Goal: Information Seeking & Learning: Learn about a topic

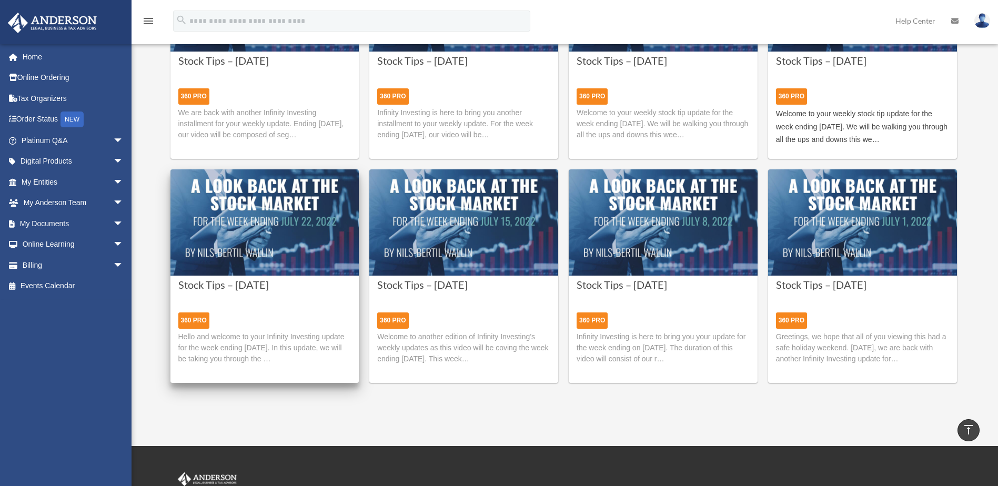
scroll to position [393, 0]
click at [288, 198] on img at bounding box center [264, 223] width 189 height 106
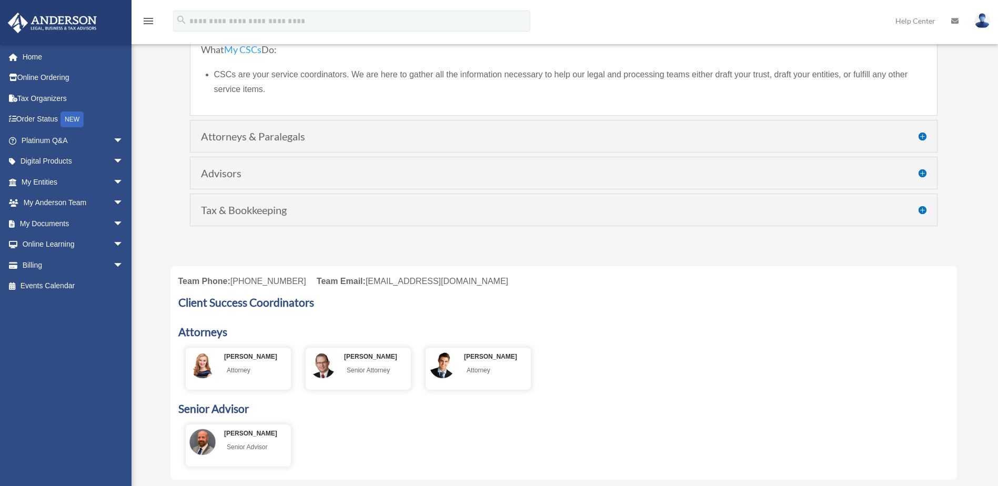
scroll to position [210, 0]
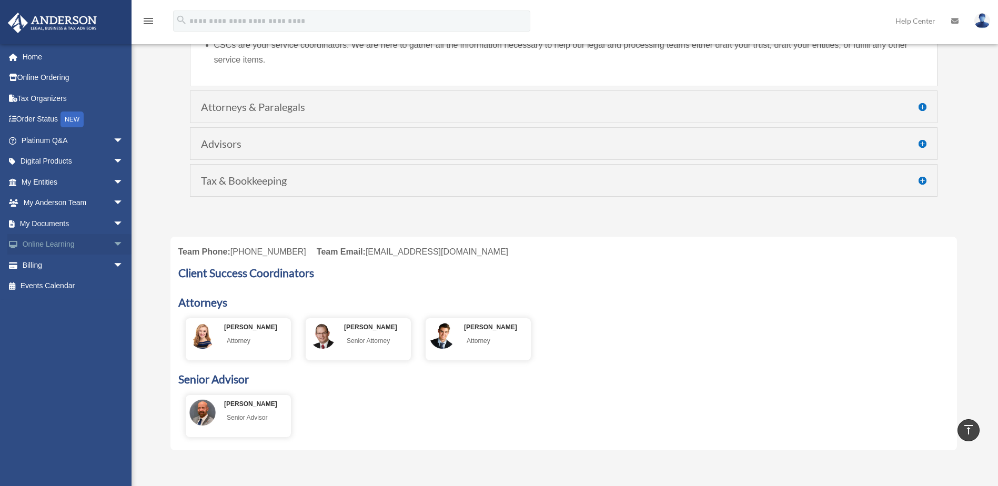
click at [113, 246] on span "arrow_drop_down" at bounding box center [123, 245] width 21 height 22
click at [65, 283] on link "Video Training" at bounding box center [77, 286] width 125 height 21
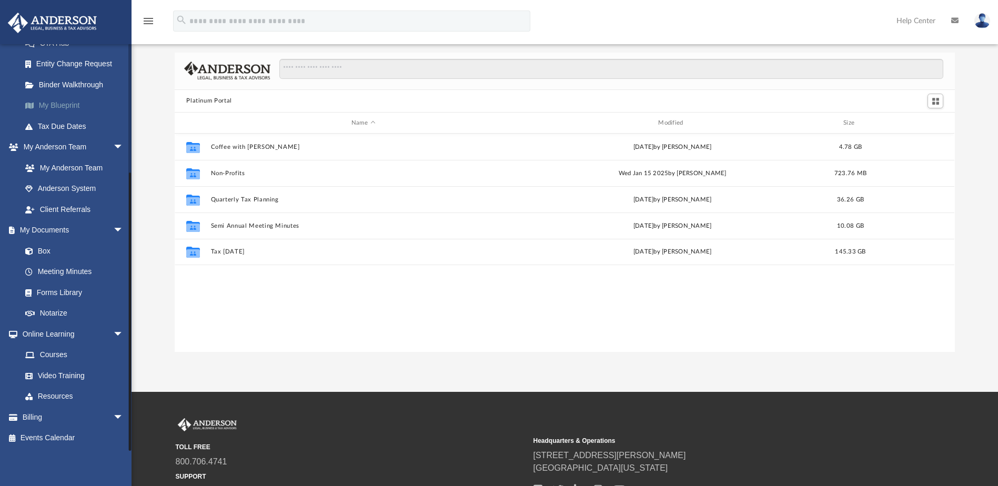
scroll to position [53, 0]
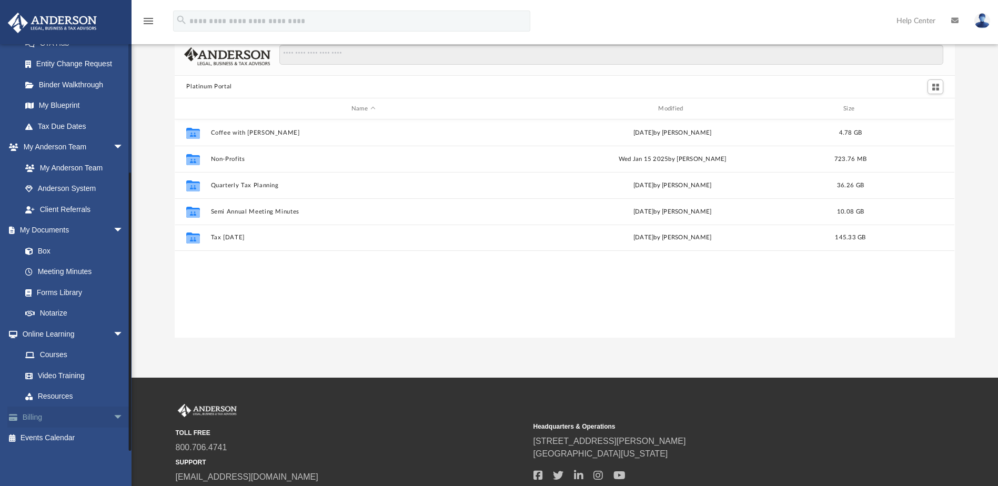
click at [113, 418] on span "arrow_drop_down" at bounding box center [123, 418] width 21 height 22
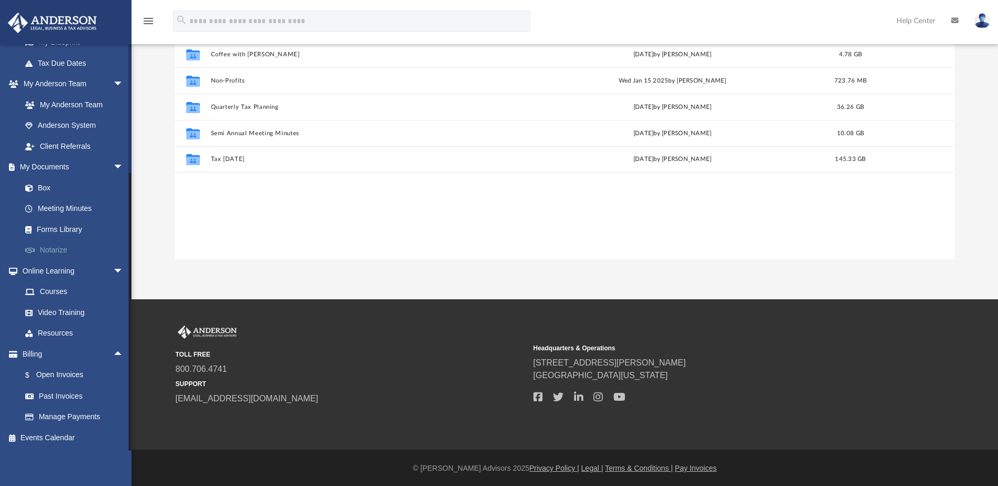
scroll to position [132, 0]
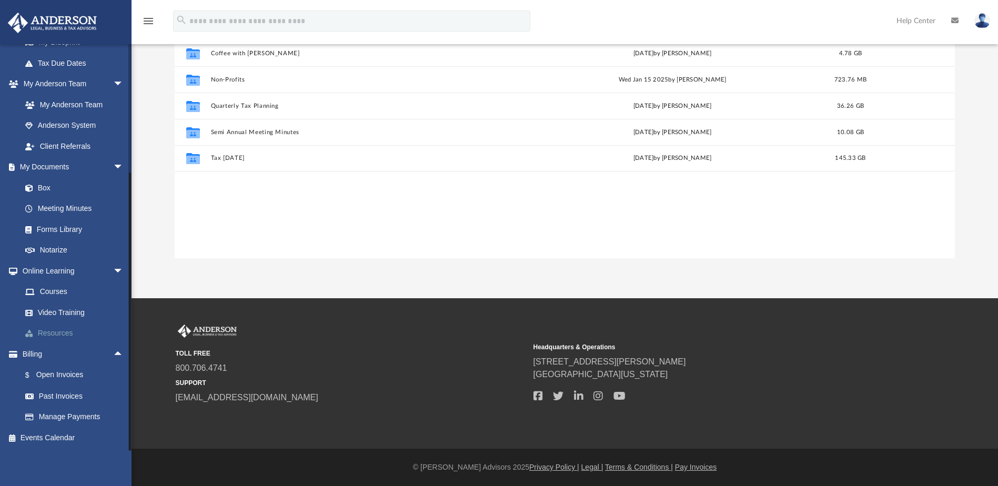
click at [62, 331] on link "Resources" at bounding box center [77, 333] width 125 height 21
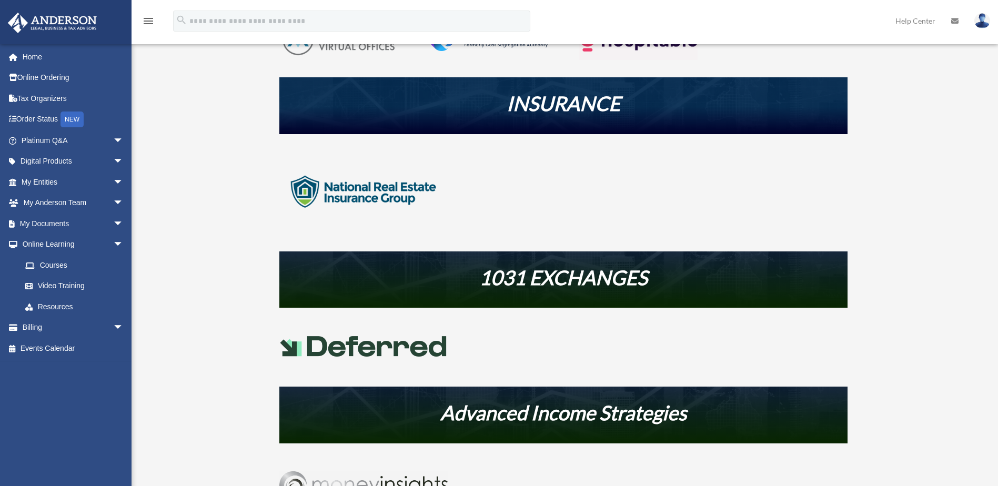
scroll to position [379, 0]
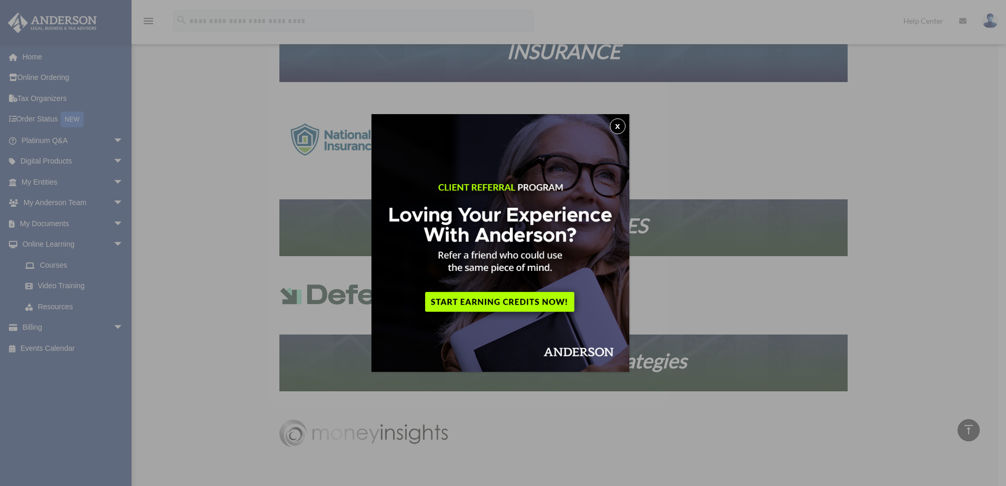
click at [620, 127] on button "x" at bounding box center [618, 126] width 16 height 16
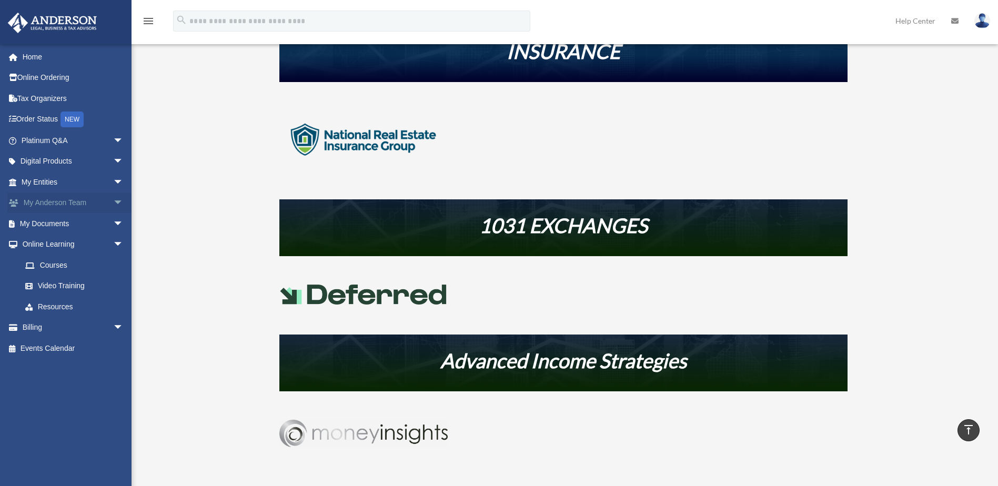
click at [113, 198] on span "arrow_drop_down" at bounding box center [123, 204] width 21 height 22
